Goal: Task Accomplishment & Management: Manage account settings

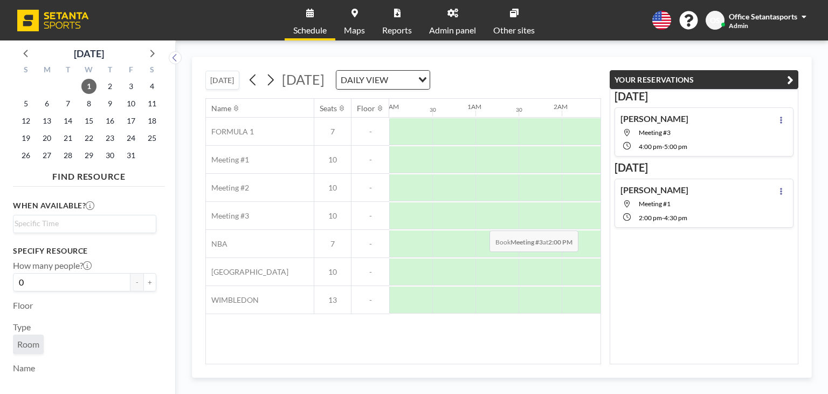
scroll to position [0, 1142]
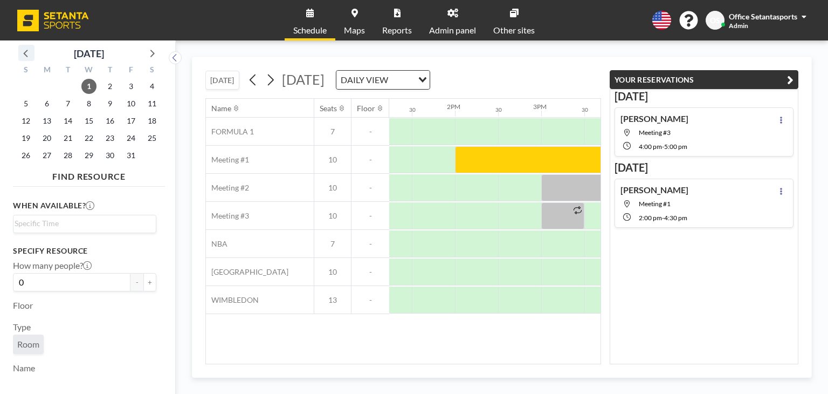
click at [26, 54] on icon at bounding box center [26, 53] width 14 height 14
click at [75, 154] on span "30" at bounding box center [67, 155] width 15 height 15
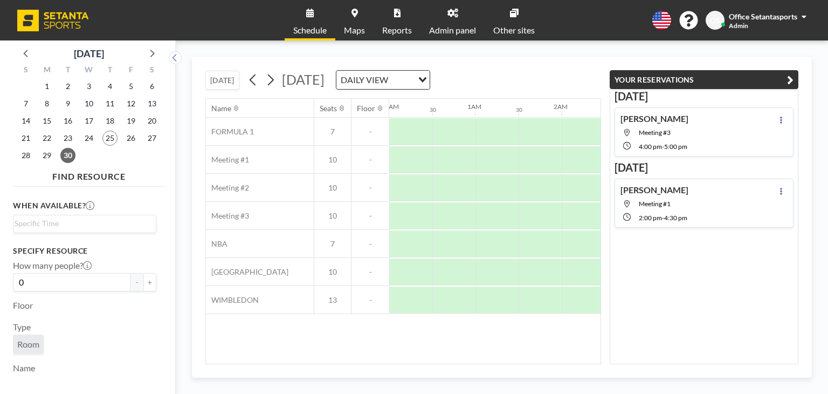
click at [792, 79] on icon "button" at bounding box center [790, 79] width 6 height 13
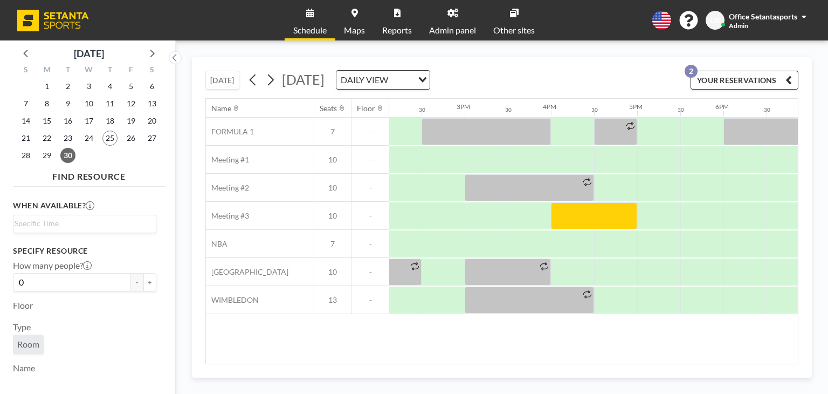
scroll to position [0, 1236]
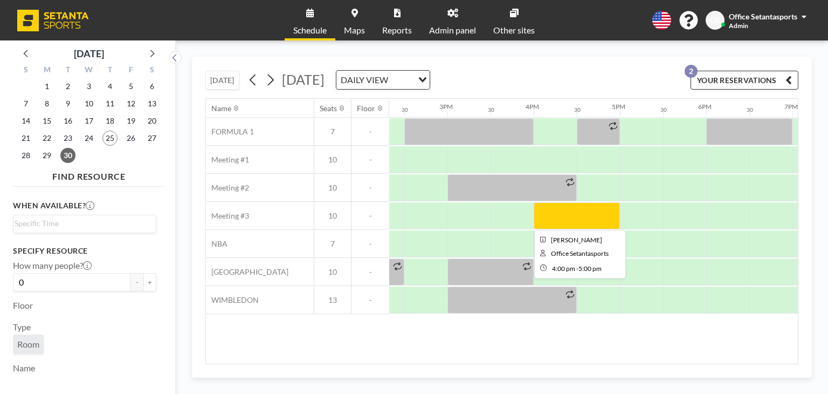
click at [582, 223] on div at bounding box center [577, 215] width 86 height 27
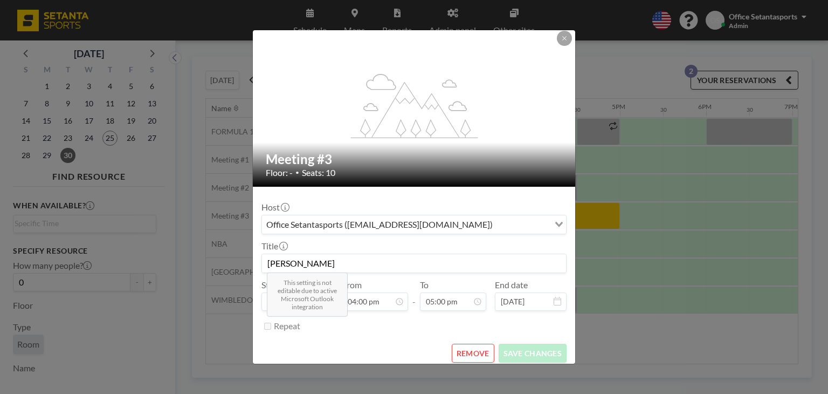
scroll to position [10, 0]
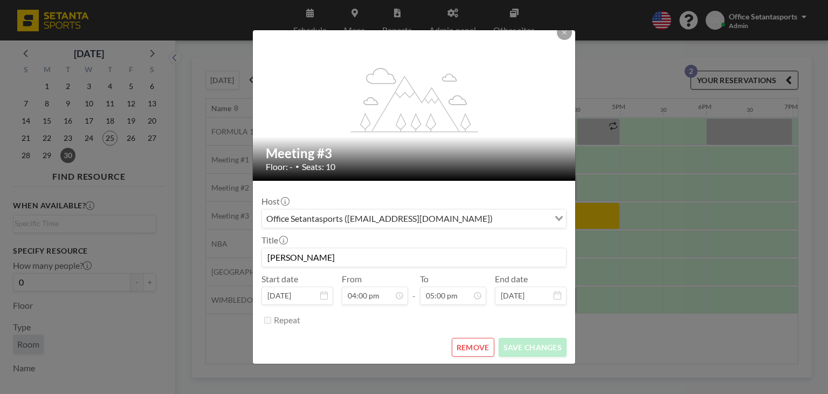
click at [469, 344] on button "REMOVE" at bounding box center [473, 346] width 43 height 19
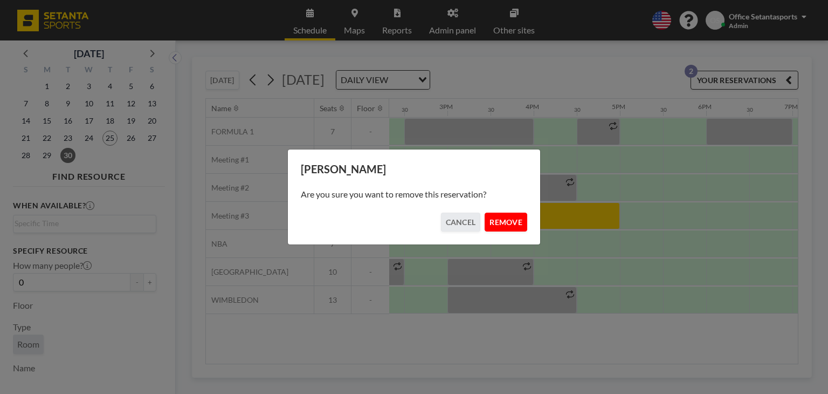
click at [521, 221] on button "REMOVE" at bounding box center [506, 221] width 43 height 19
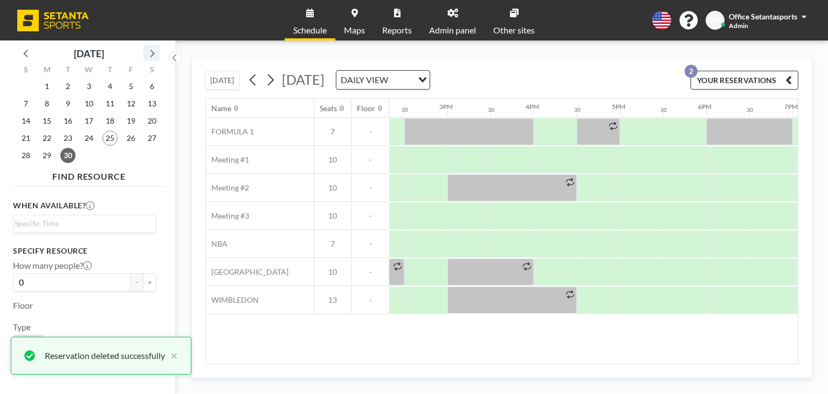
click at [150, 52] on icon at bounding box center [151, 53] width 14 height 14
click at [108, 87] on span "2" at bounding box center [109, 86] width 15 height 15
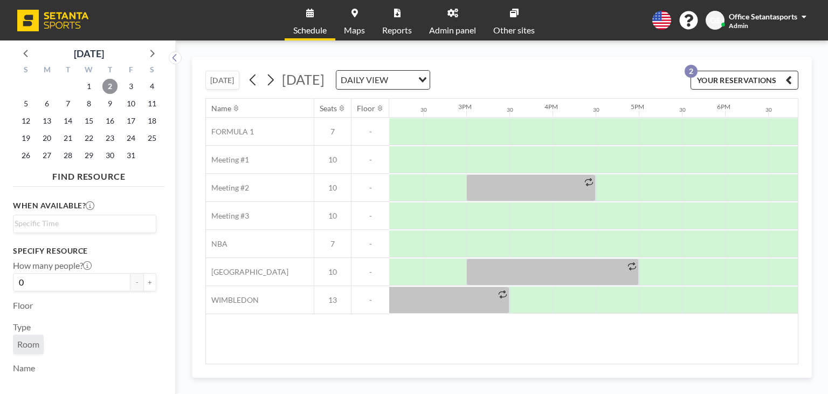
scroll to position [0, 1220]
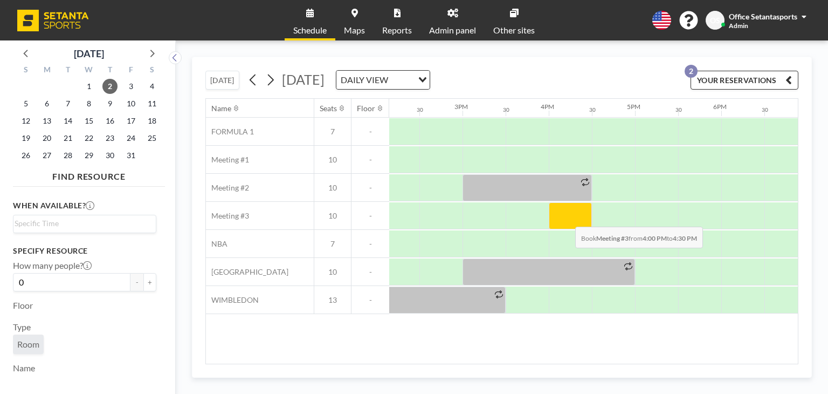
click at [567, 218] on div at bounding box center [570, 215] width 43 height 27
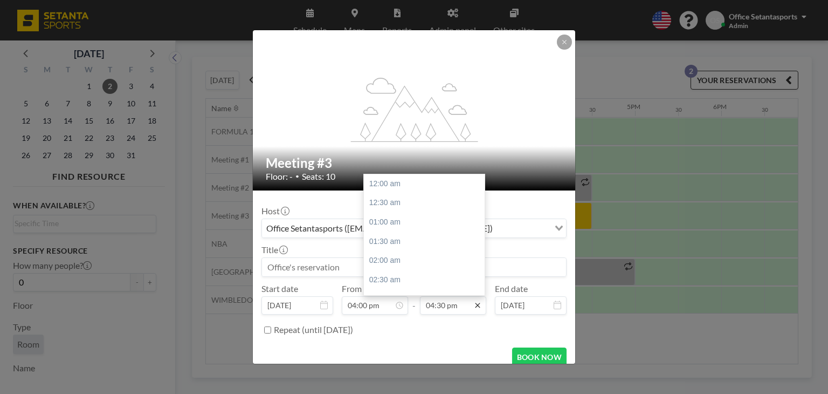
scroll to position [633, 0]
click at [388, 203] on div "05:00 pm" at bounding box center [427, 202] width 126 height 19
type input "05:00 pm"
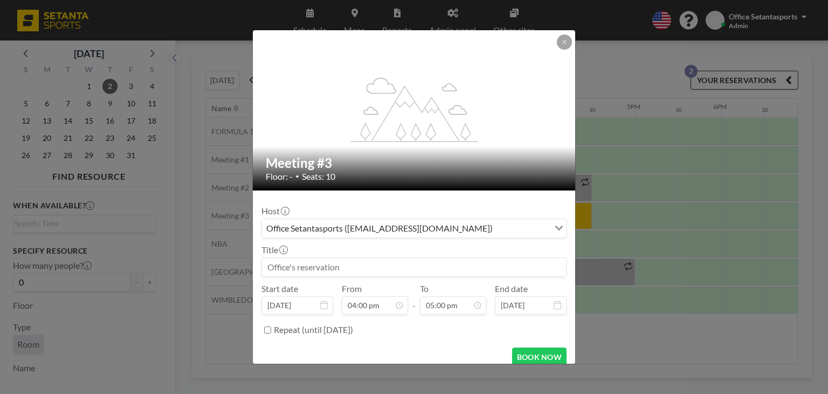
click at [334, 266] on input at bounding box center [414, 267] width 304 height 18
type input "[PERSON_NAME]"
click at [535, 352] on button "BOOK NOW" at bounding box center [539, 356] width 54 height 19
